Goal: Find specific page/section: Find specific page/section

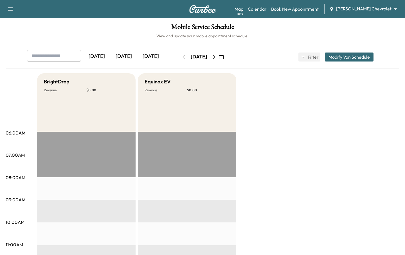
click at [360, 8] on body "Support Log Out Map Beta Calendar Book New Appointment [PERSON_NAME] Chevrolet …" at bounding box center [202, 127] width 405 height 255
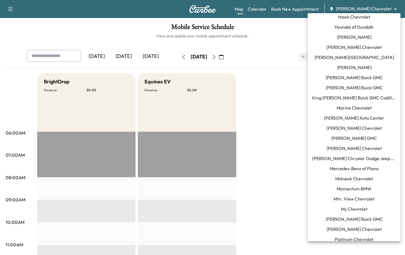
scroll to position [297, 0]
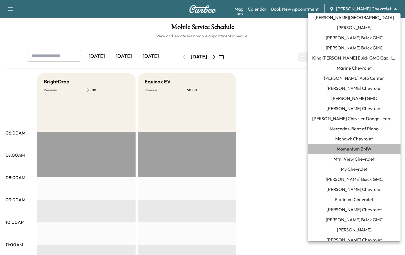
click at [337, 145] on li "Momentum BMW" at bounding box center [354, 149] width 93 height 10
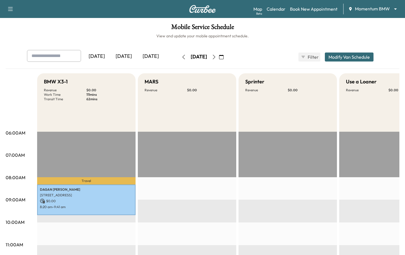
click at [131, 54] on div "[DATE]" at bounding box center [123, 56] width 27 height 13
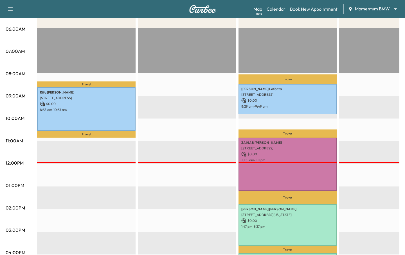
scroll to position [105, 0]
